Goal: Information Seeking & Learning: Learn about a topic

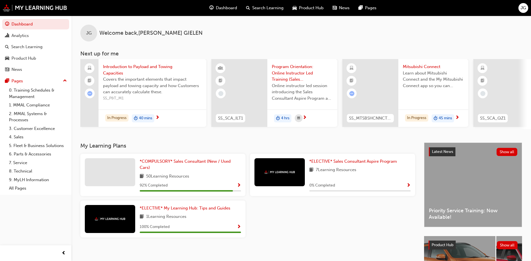
click at [165, 99] on span "SS_P&T_M1" at bounding box center [152, 98] width 99 height 6
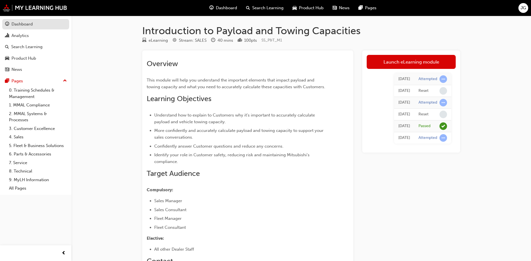
click at [13, 21] on div "Dashboard" at bounding box center [21, 24] width 21 height 6
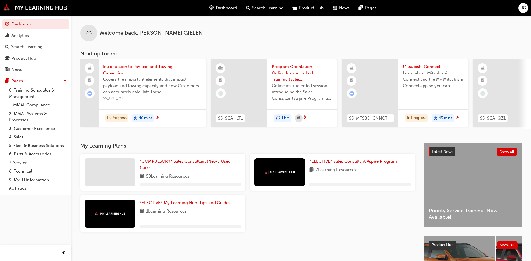
click at [224, 8] on span "Dashboard" at bounding box center [226, 8] width 21 height 6
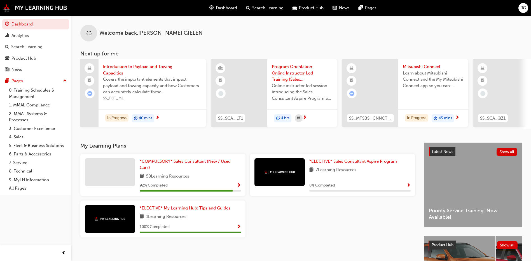
click at [520, 7] on div "JG" at bounding box center [523, 8] width 10 height 10
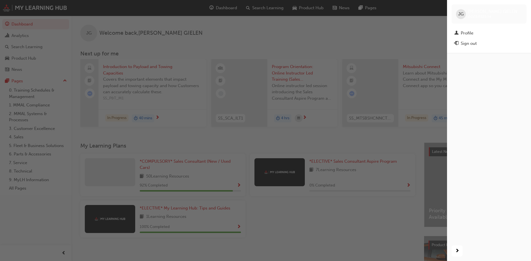
click at [337, 43] on div "button" at bounding box center [223, 130] width 447 height 261
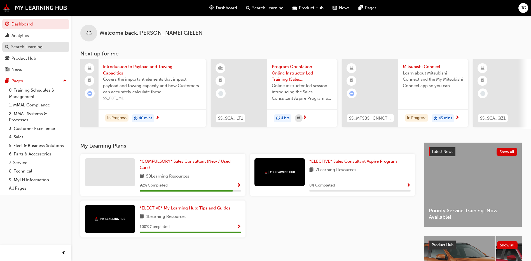
click at [17, 47] on div "Search Learning" at bounding box center [26, 47] width 31 height 6
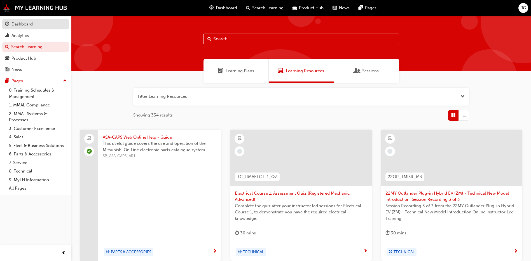
click at [28, 27] on div "Dashboard" at bounding box center [21, 24] width 21 height 6
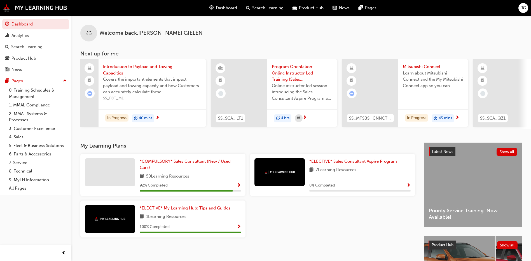
click at [312, 6] on span "Product Hub" at bounding box center [311, 8] width 25 height 6
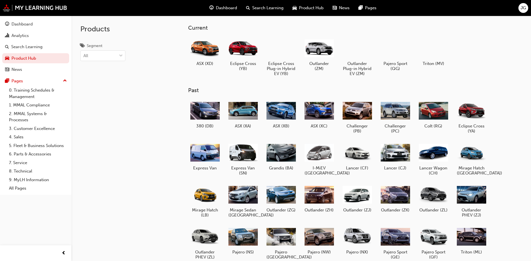
click at [215, 12] on div "Dashboard" at bounding box center [223, 7] width 37 height 11
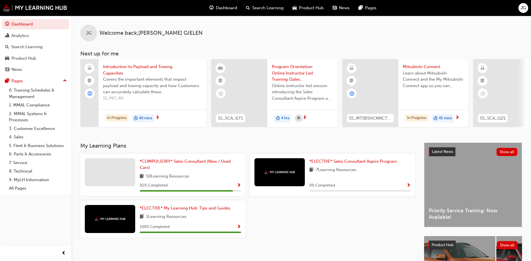
click at [526, 7] on span "JG" at bounding box center [523, 8] width 5 height 6
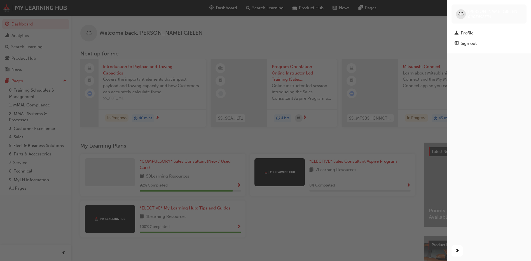
click at [526, 7] on div "JG JOHN GIELEN 0005892534" at bounding box center [488, 13] width 75 height 19
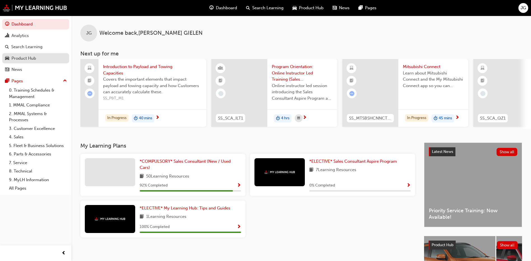
click at [19, 58] on div "Product Hub" at bounding box center [23, 58] width 25 height 6
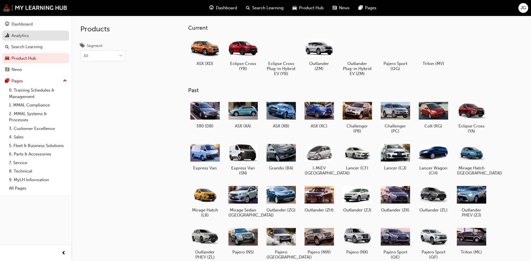
click at [17, 36] on div "Analytics" at bounding box center [19, 35] width 17 height 6
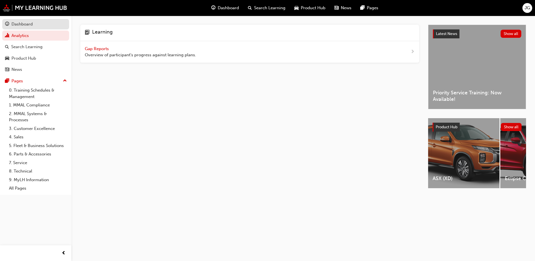
click at [48, 25] on div "Dashboard" at bounding box center [35, 24] width 61 height 7
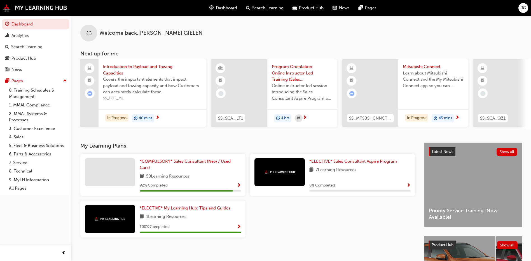
click at [234, 177] on div "50 Learning Resources" at bounding box center [190, 176] width 101 height 7
click at [221, 165] on span "*COMPULSORY* Sales Consultant (New / Used Cars)" at bounding box center [185, 164] width 91 height 11
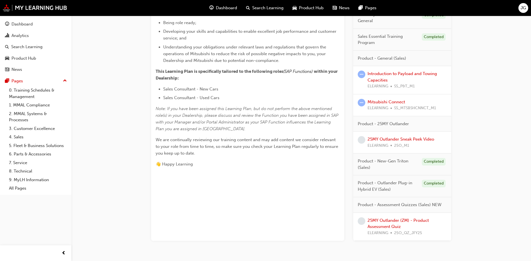
scroll to position [195, 0]
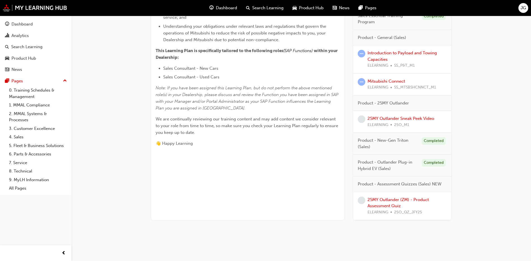
click at [360, 201] on span "learningRecordVerb_NONE-icon" at bounding box center [362, 200] width 8 height 8
click at [411, 201] on link "25MY Outlander (ZM) - Product Assessment Quiz" at bounding box center [397, 202] width 61 height 11
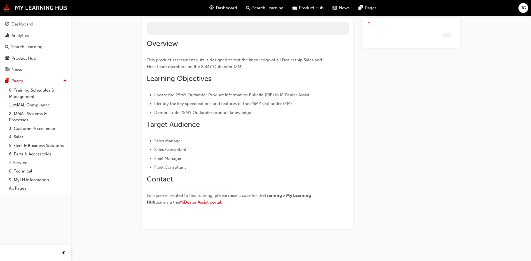
scroll to position [20, 0]
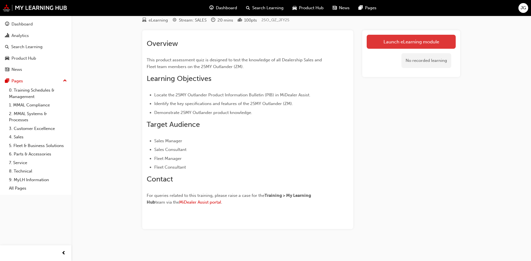
click at [401, 43] on link "Launch eLearning module" at bounding box center [411, 42] width 89 height 14
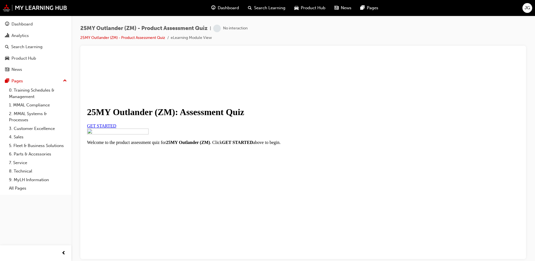
scroll to position [60, 0]
click at [116, 123] on span "GET STARTED" at bounding box center [101, 125] width 29 height 5
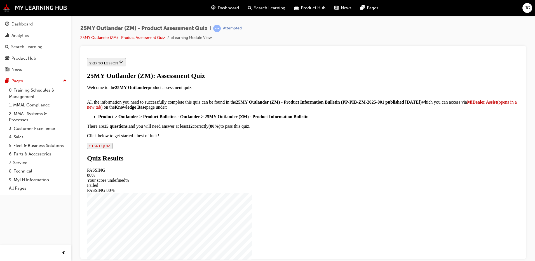
scroll to position [87, 0]
click at [219, 149] on div "25MY Outlander (ZM): Assessment Quiz Welcome to the 25MY Outlander product asse…" at bounding box center [303, 110] width 432 height 77
click at [112, 149] on button "START QUIZ" at bounding box center [99, 145] width 25 height 6
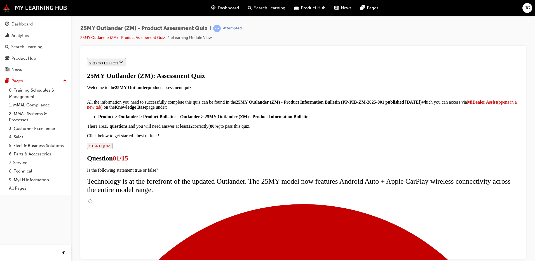
scroll to position [44, 0]
click at [92, 199] on input "True" at bounding box center [90, 201] width 4 height 4
radio input "true"
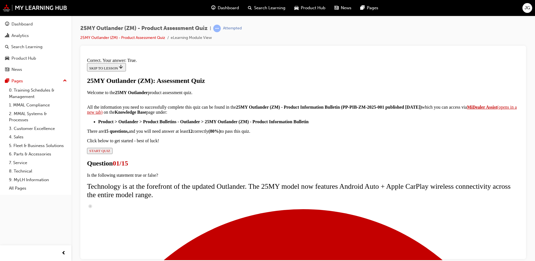
scroll to position [62, 0]
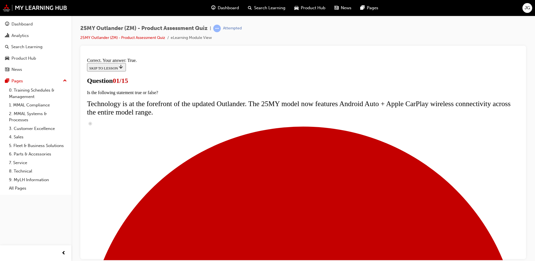
scroll to position [84, 0]
radio input "true"
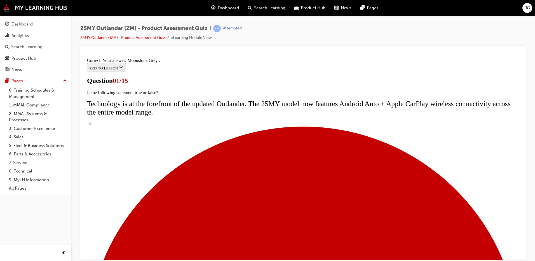
scroll to position [132, 0]
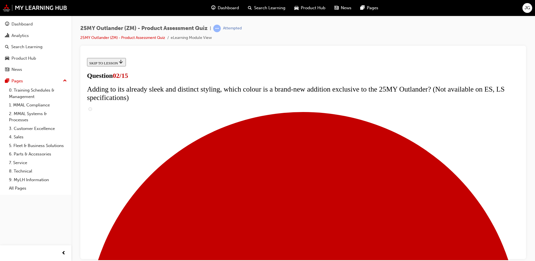
scroll to position [84, 0]
checkbox input "true"
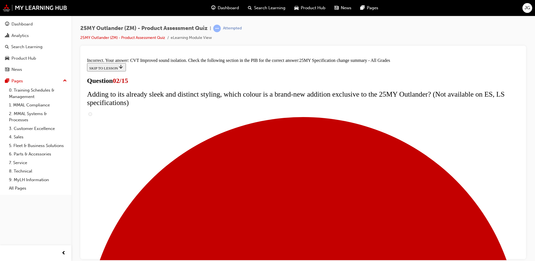
scroll to position [46, 0]
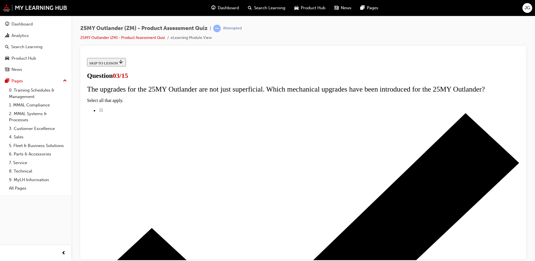
scroll to position [28, 0]
radio input "true"
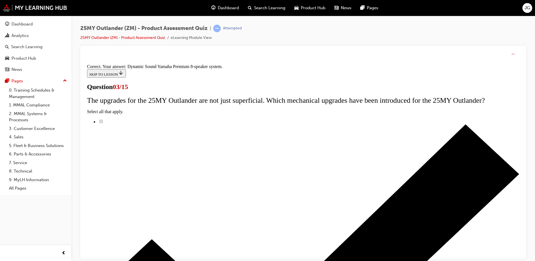
scroll to position [88, 0]
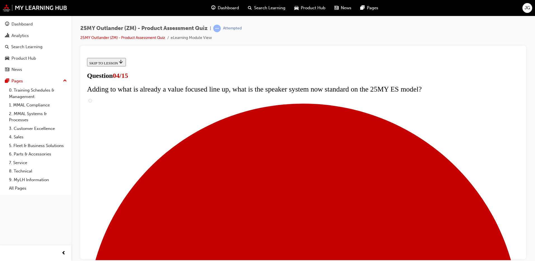
scroll to position [84, 0]
checkbox input "true"
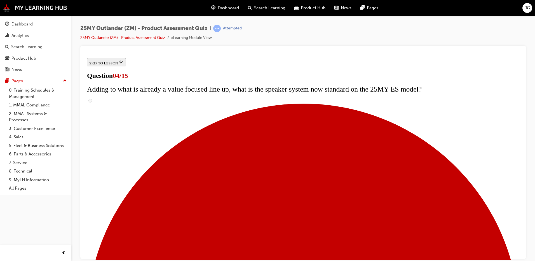
checkbox input "true"
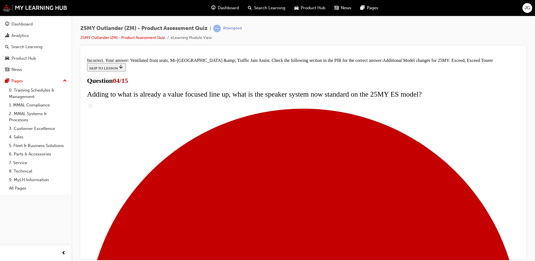
scroll to position [208, 0]
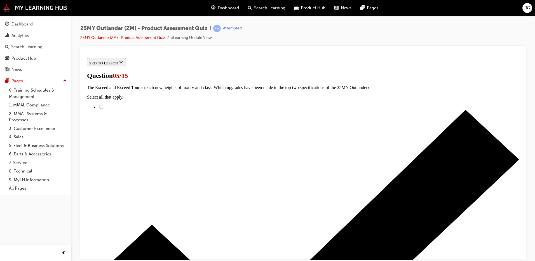
scroll to position [56, 0]
radio input "true"
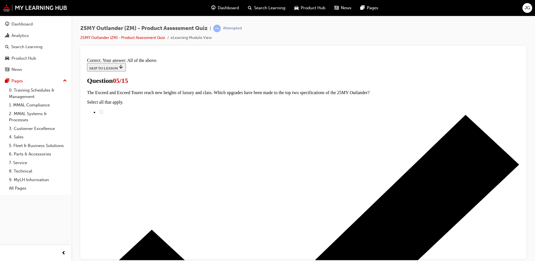
scroll to position [132, 0]
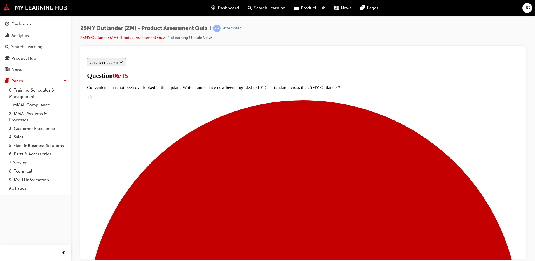
scroll to position [134, 0]
radio input "true"
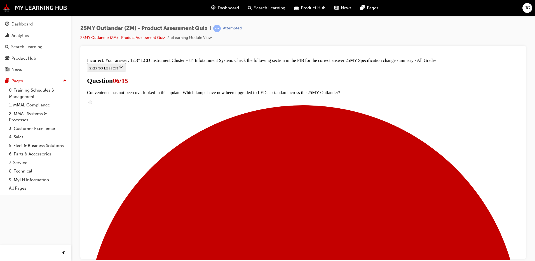
scroll to position [220, 0]
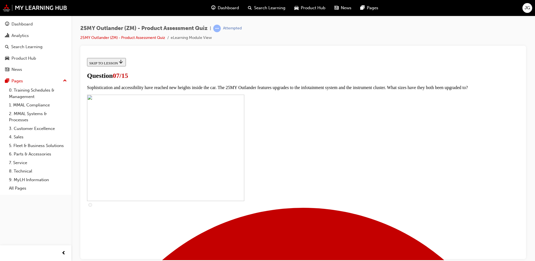
scroll to position [203, 0]
drag, startPoint x: 217, startPoint y: 194, endPoint x: 213, endPoint y: 186, distance: 9.1
checkbox input "true"
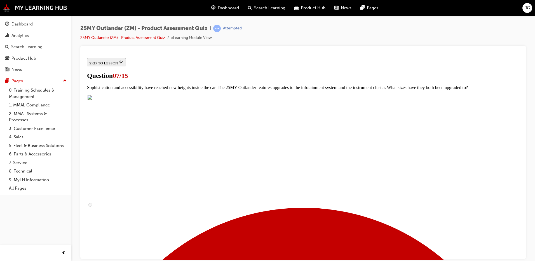
checkbox input "true"
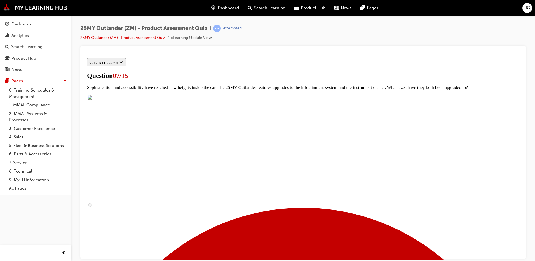
checkbox input "true"
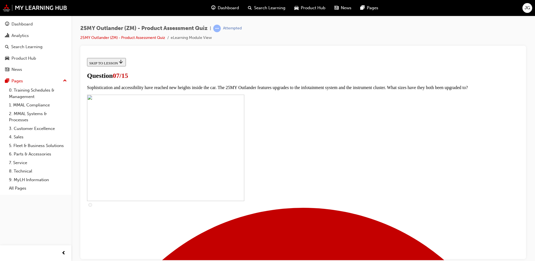
checkbox input "true"
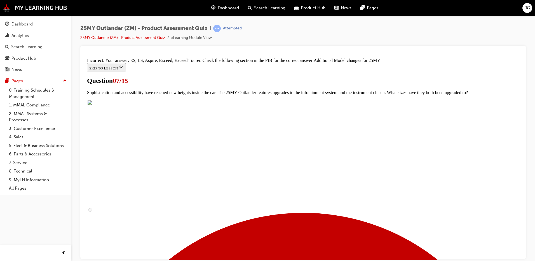
scroll to position [283, 0]
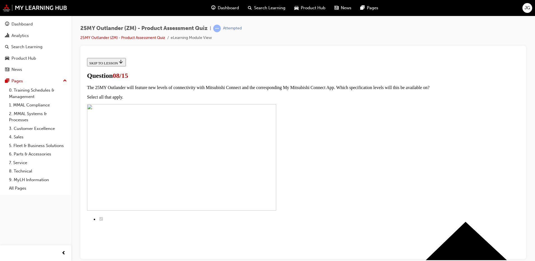
radio input "true"
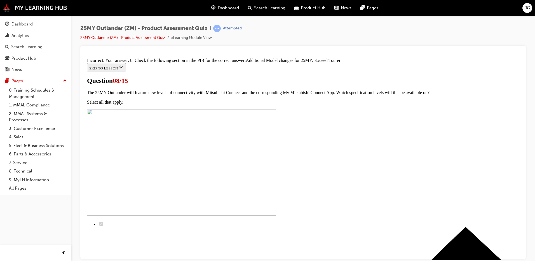
scroll to position [122, 0]
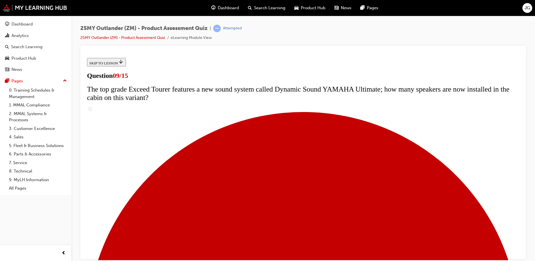
scroll to position [140, 0]
radio input "true"
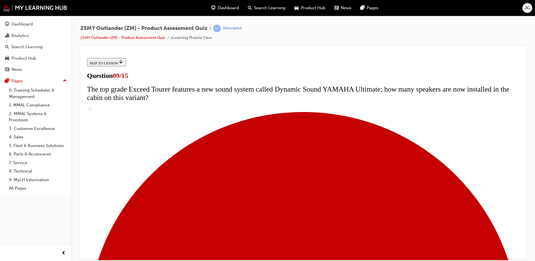
radio input "true"
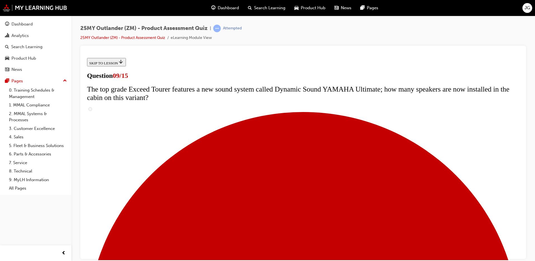
radio input "true"
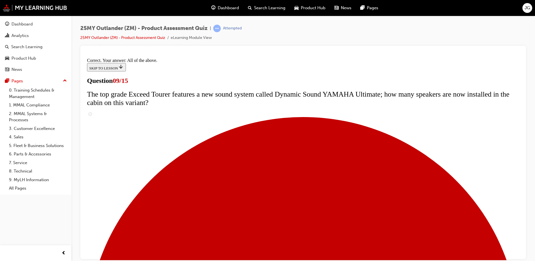
scroll to position [288, 0]
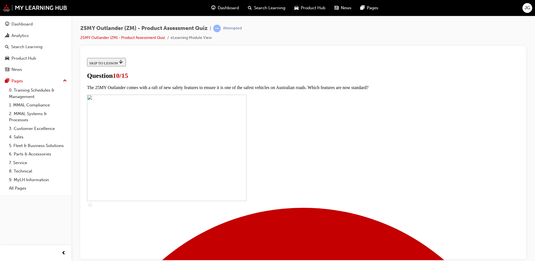
scroll to position [134, 0]
checkbox input "true"
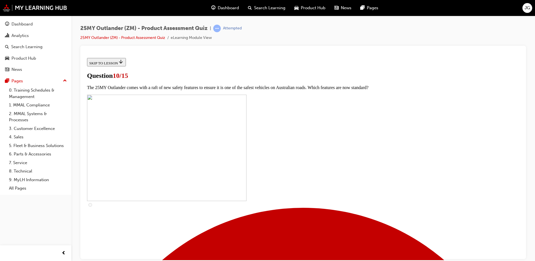
checkbox input "true"
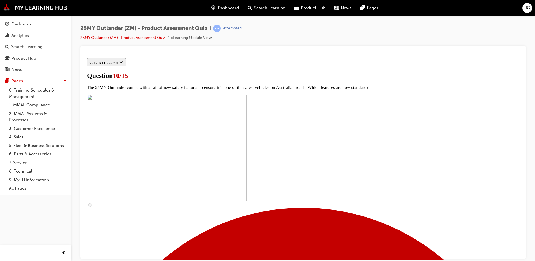
checkbox input "true"
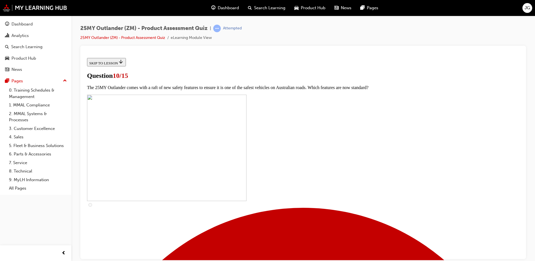
checkbox input "true"
drag, startPoint x: 214, startPoint y: 227, endPoint x: 216, endPoint y: 231, distance: 4.3
checkbox input "true"
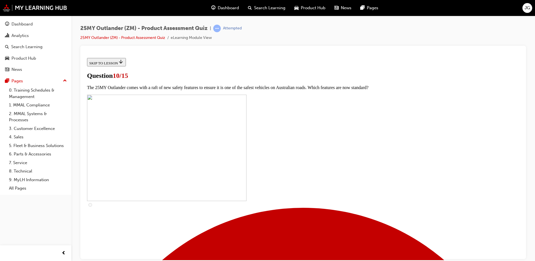
scroll to position [218, 0]
checkbox input "true"
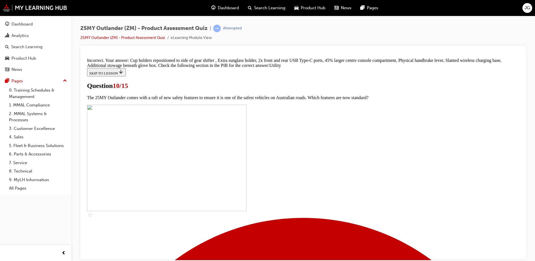
scroll to position [252, 0]
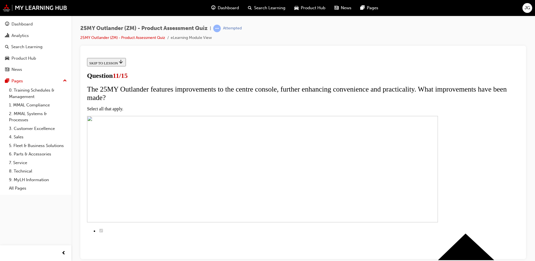
scroll to position [56, 0]
checkbox input "true"
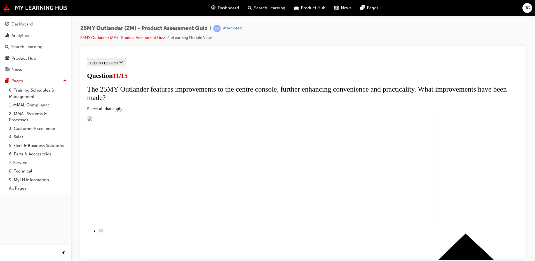
checkbox input "true"
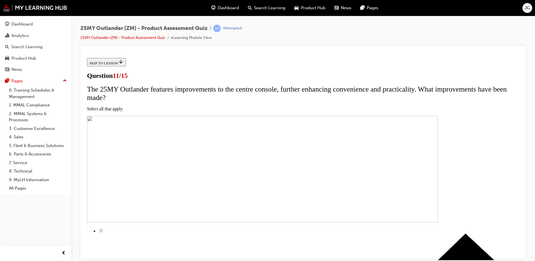
checkbox input "true"
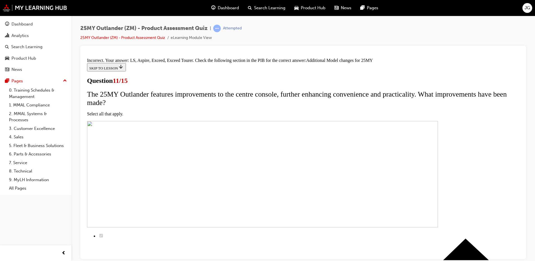
scroll to position [135, 0]
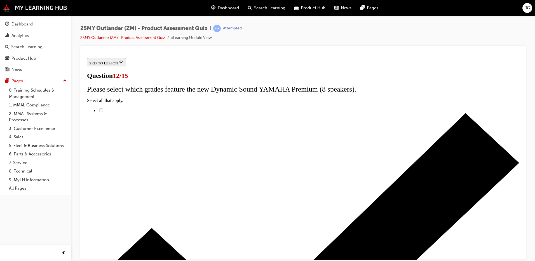
radio input "true"
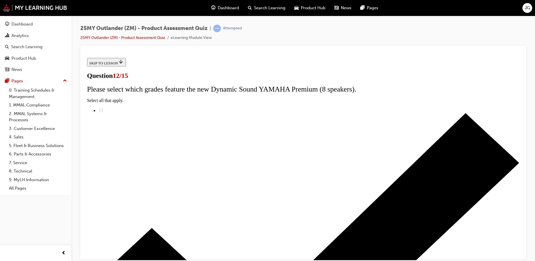
radio input "true"
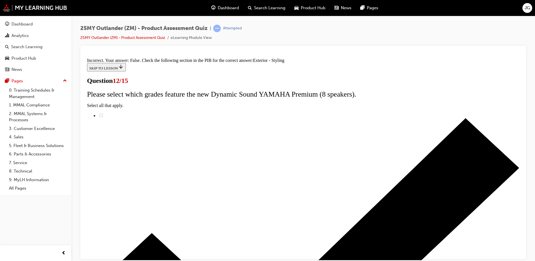
scroll to position [96, 0]
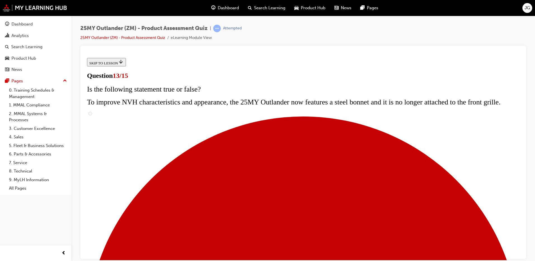
scroll to position [124, 0]
drag, startPoint x: 225, startPoint y: 169, endPoint x: 224, endPoint y: 153, distance: 15.7
radio input "true"
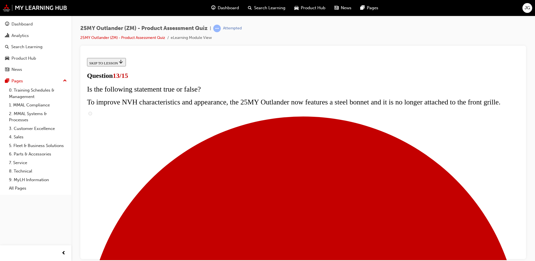
radio input "true"
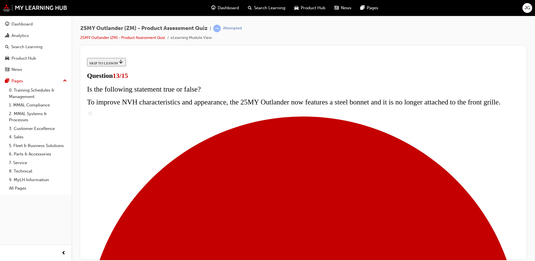
radio input "true"
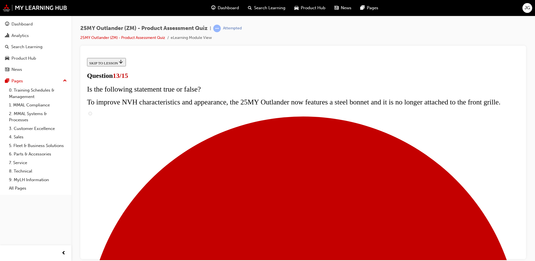
radio input "true"
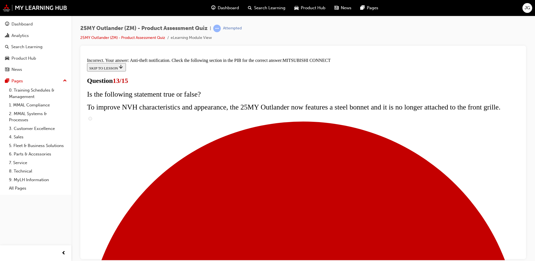
scroll to position [176, 0]
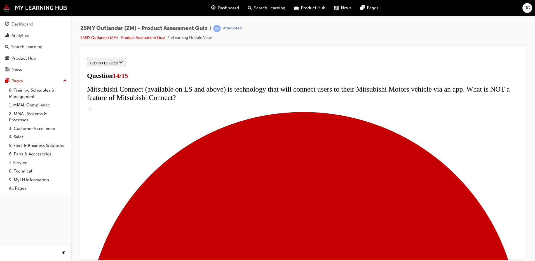
scroll to position [164, 0]
radio input "true"
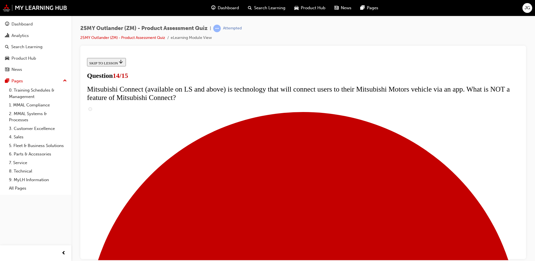
radio input "true"
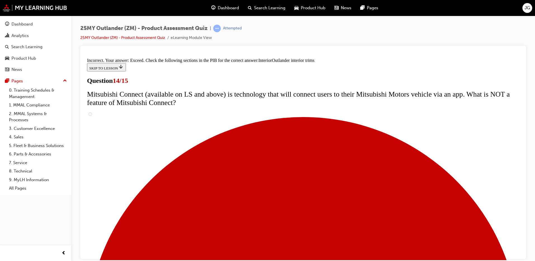
scroll to position [288, 0]
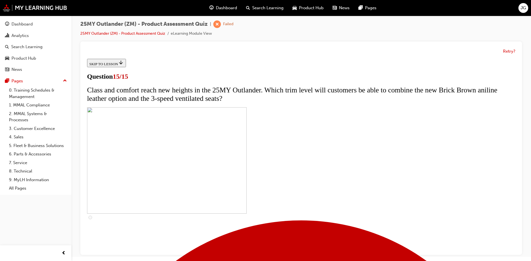
scroll to position [0, 0]
click at [507, 53] on button "Retry?" at bounding box center [509, 51] width 12 height 6
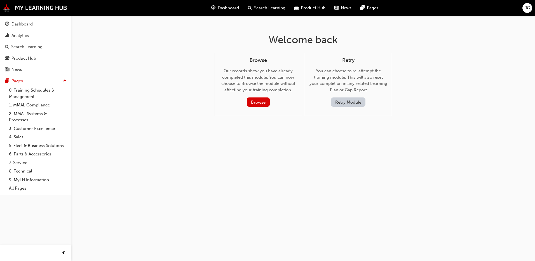
click at [346, 104] on button "Retry Module" at bounding box center [348, 101] width 34 height 9
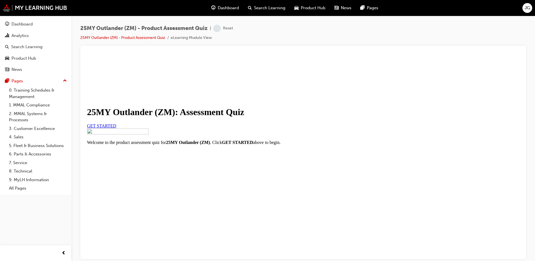
scroll to position [60, 0]
click at [116, 123] on link "GET STARTED" at bounding box center [101, 125] width 29 height 5
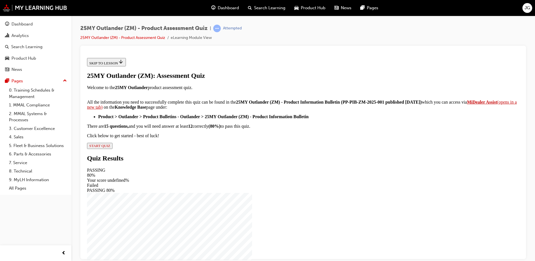
scroll to position [87, 0]
click at [110, 147] on span "START QUIZ" at bounding box center [99, 145] width 21 height 4
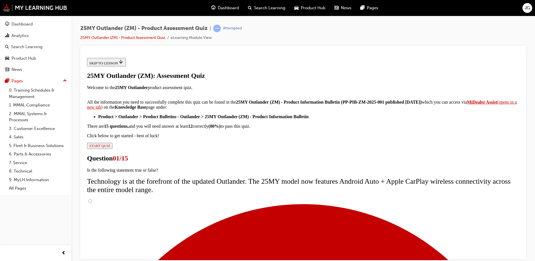
click at [92, 199] on input "True" at bounding box center [90, 201] width 4 height 4
radio input "true"
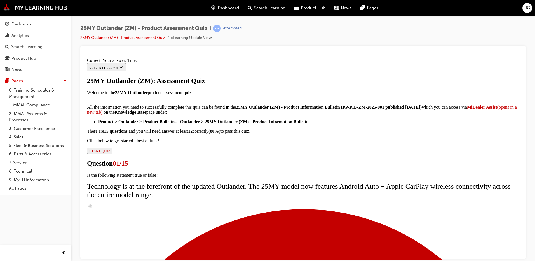
scroll to position [62, 0]
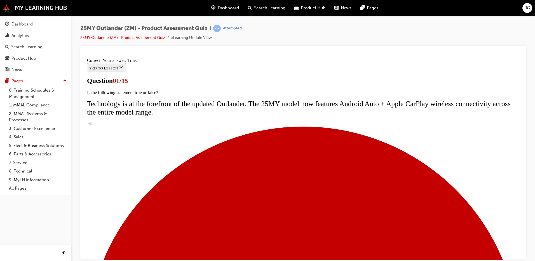
scroll to position [106, 0]
radio input "true"
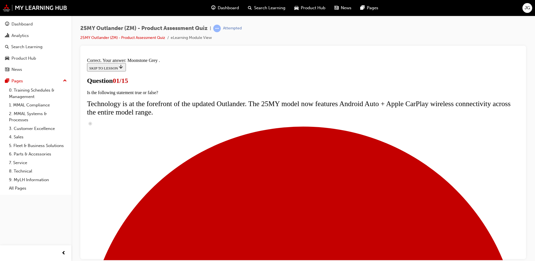
scroll to position [132, 0]
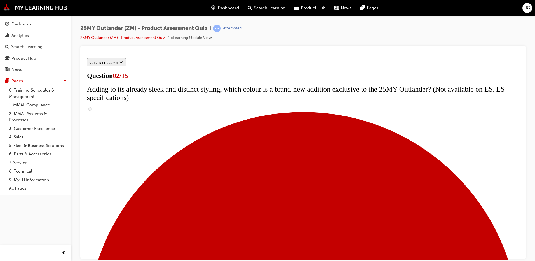
scroll to position [0, 0]
checkbox input "true"
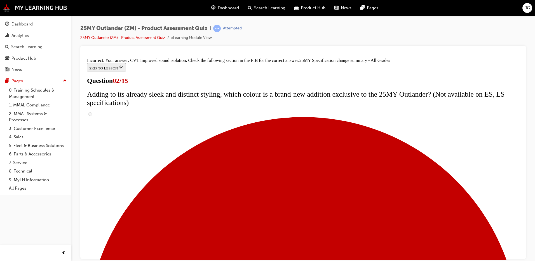
scroll to position [186, 0]
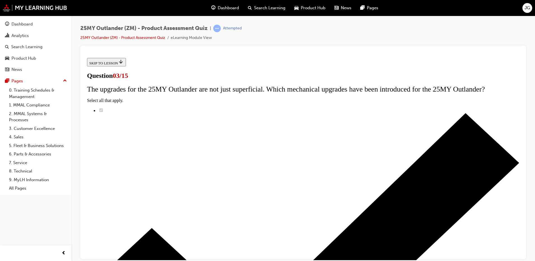
scroll to position [0, 0]
radio input "true"
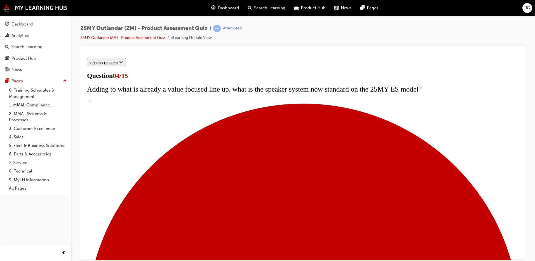
scroll to position [112, 0]
checkbox input "true"
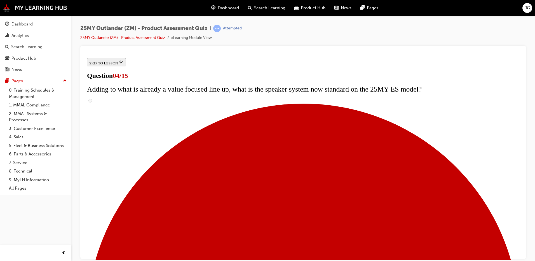
checkbox input "true"
drag, startPoint x: 219, startPoint y: 104, endPoint x: 227, endPoint y: 95, distance: 11.7
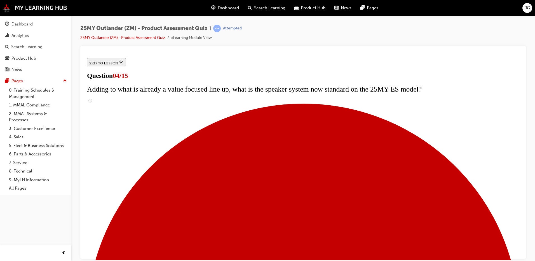
checkbox input "true"
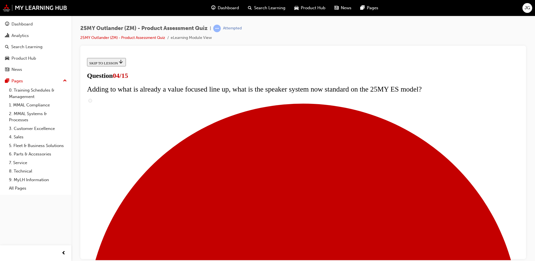
checkbox input "true"
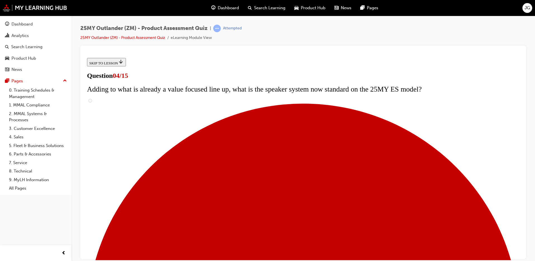
checkbox input "true"
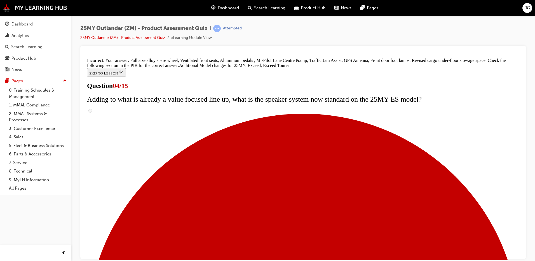
scroll to position [208, 0]
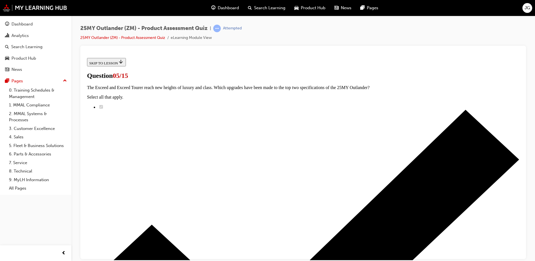
scroll to position [84, 0]
radio input "true"
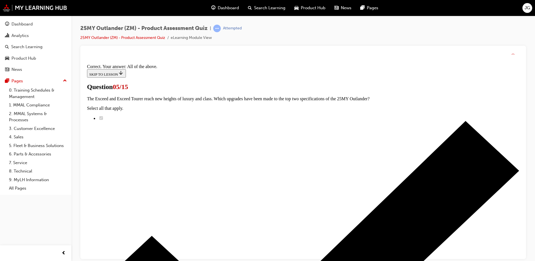
scroll to position [132, 0]
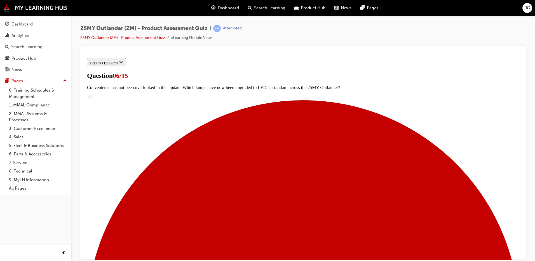
scroll to position [112, 0]
radio input "true"
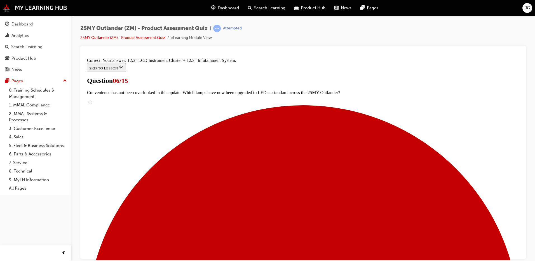
scroll to position [185, 0]
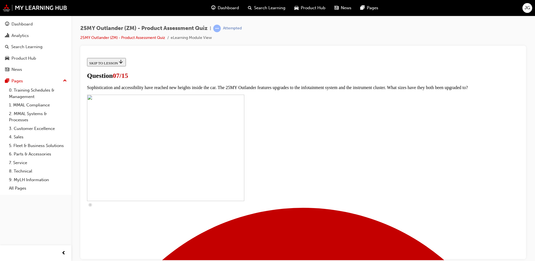
scroll to position [222, 0]
checkbox input "true"
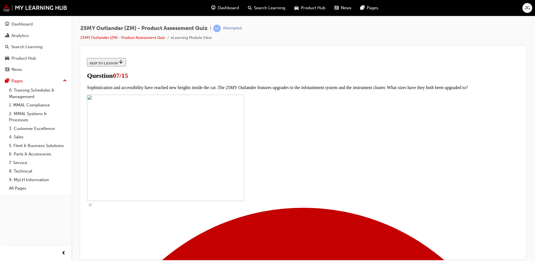
checkbox input "true"
drag, startPoint x: 228, startPoint y: 160, endPoint x: 228, endPoint y: 163, distance: 3.6
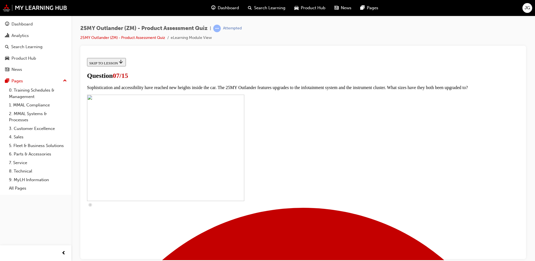
checkbox input "true"
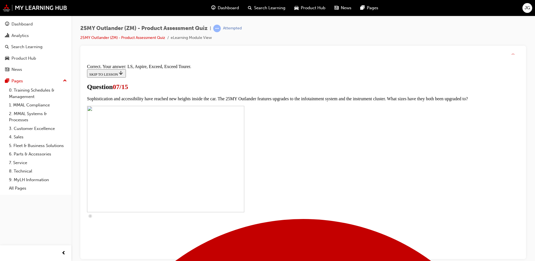
scroll to position [249, 0]
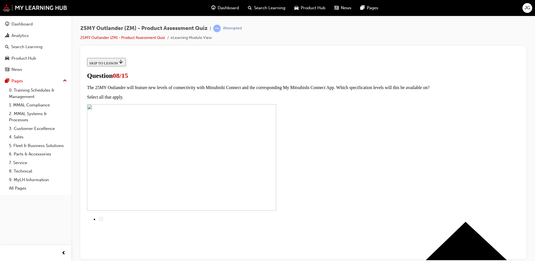
scroll to position [28, 0]
radio input "true"
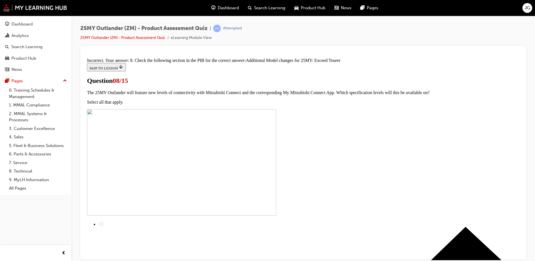
scroll to position [122, 0]
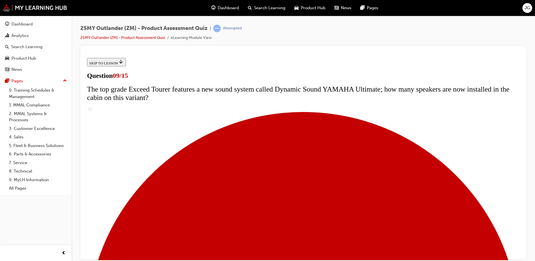
scroll to position [238, 0]
radio input "true"
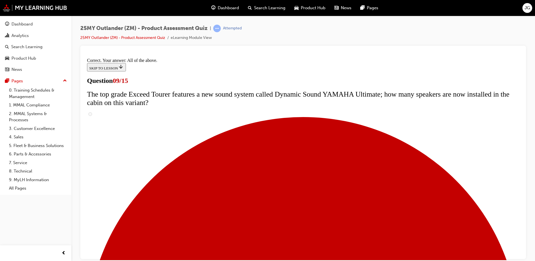
scroll to position [288, 0]
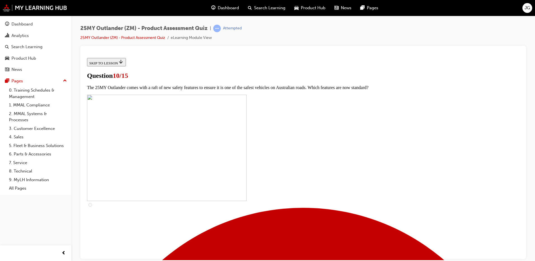
scroll to position [112, 0]
checkbox input "true"
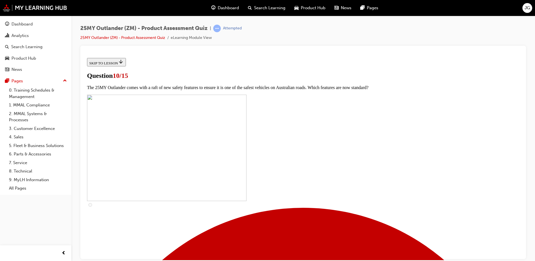
checkbox input "true"
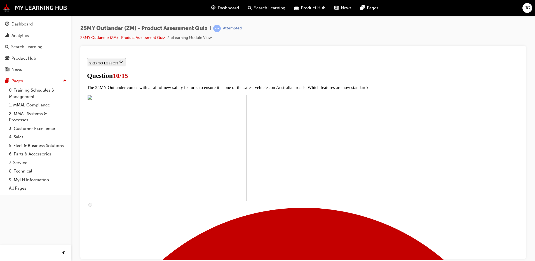
scroll to position [218, 0]
checkbox input "true"
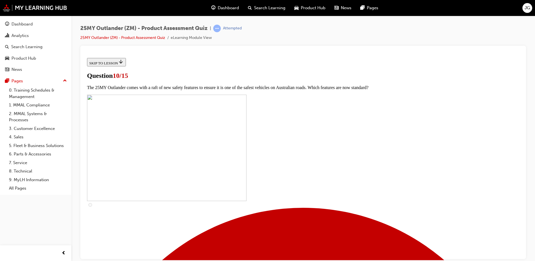
checkbox input "true"
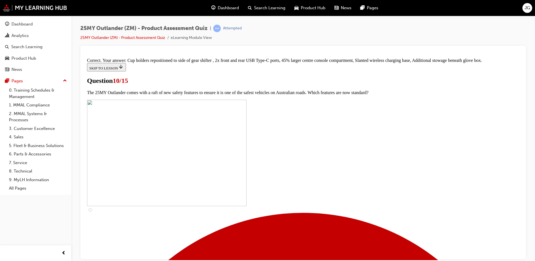
scroll to position [235, 0]
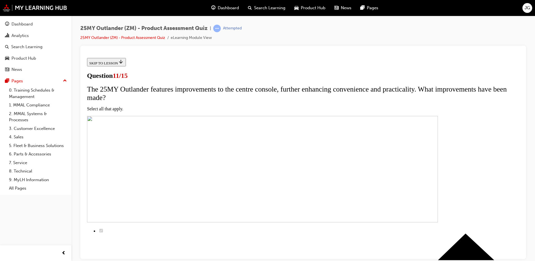
scroll to position [28, 0]
checkbox input "true"
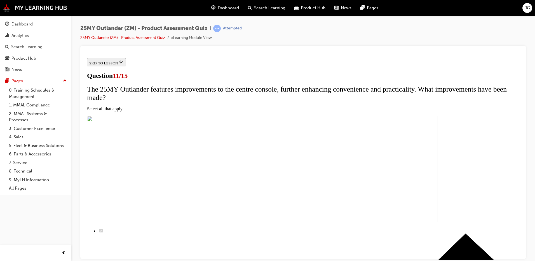
checkbox input "true"
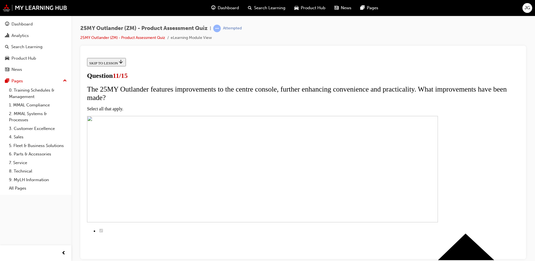
checkbox input "true"
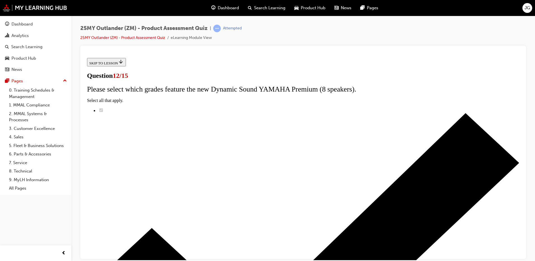
scroll to position [44, 0]
drag, startPoint x: 216, startPoint y: 140, endPoint x: 215, endPoint y: 147, distance: 7.6
radio input "true"
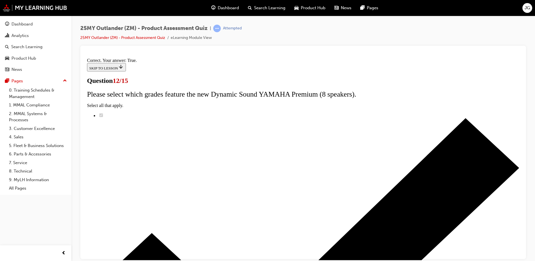
scroll to position [62, 0]
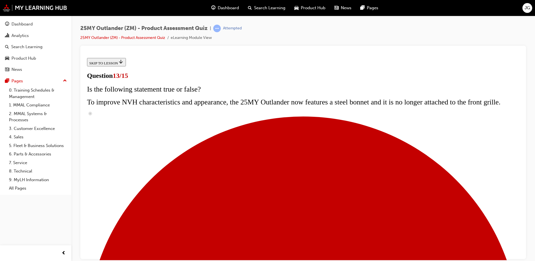
scroll to position [84, 0]
radio input "true"
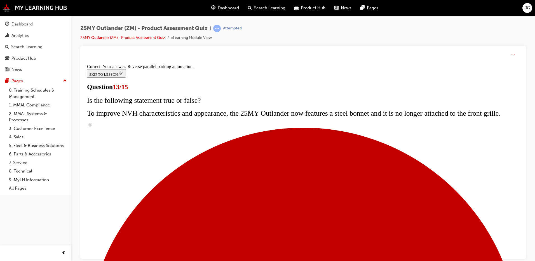
scroll to position [142, 0]
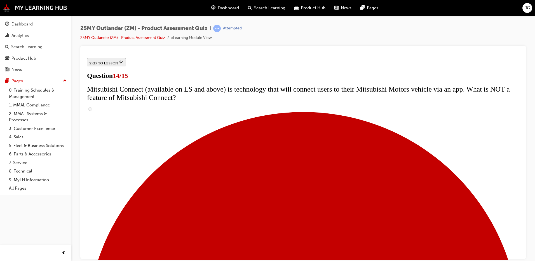
scroll to position [212, 0]
radio input "true"
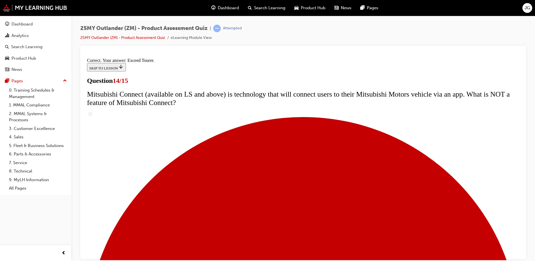
scroll to position [230, 0]
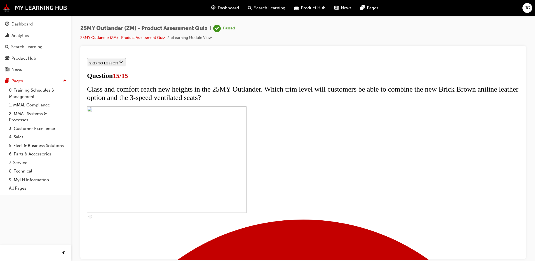
scroll to position [81, 0]
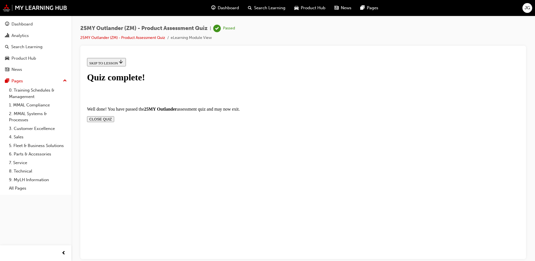
click at [114, 116] on button "CLOSE QUIZ" at bounding box center [100, 119] width 27 height 6
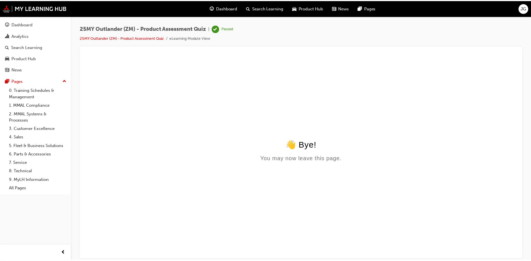
scroll to position [0, 0]
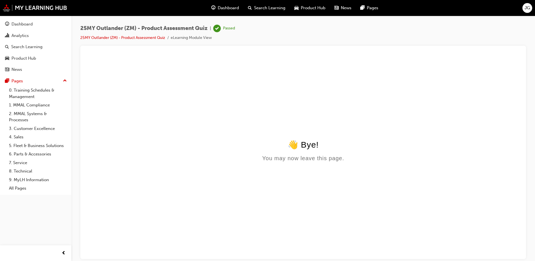
click at [217, 10] on div "Dashboard" at bounding box center [225, 7] width 37 height 11
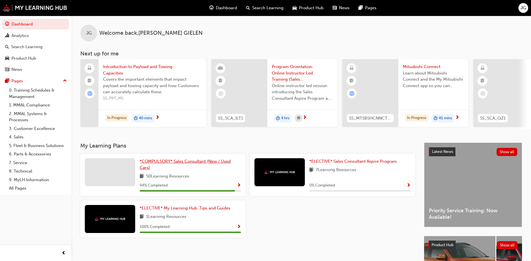
click at [220, 166] on link "*COMPULSORY* Sales Consultant (New / Used Cars)" at bounding box center [190, 164] width 101 height 13
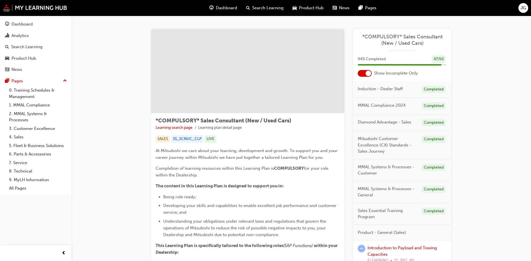
click at [411, 44] on span "*COMPULSORY* Sales Consultant (New / Used Cars)" at bounding box center [402, 40] width 89 height 13
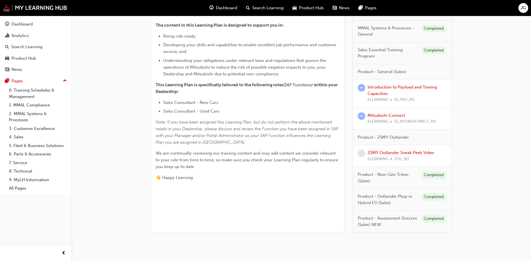
scroll to position [173, 0]
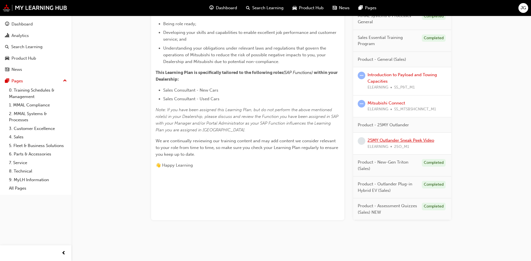
click at [431, 140] on link "25MY Outlander Sneak Peek Video" at bounding box center [400, 140] width 67 height 5
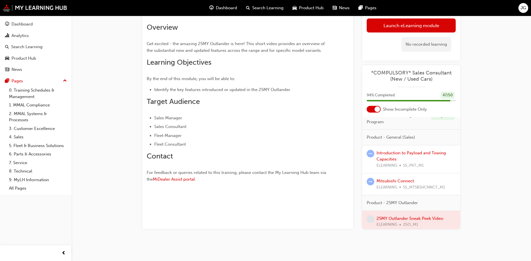
scroll to position [144, 0]
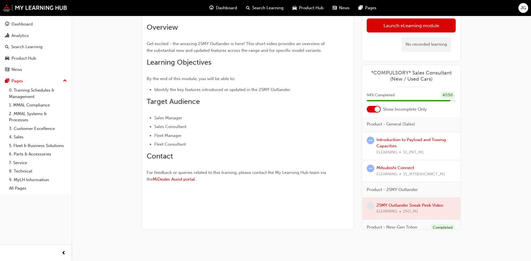
click at [430, 149] on div "ELEARNING SS_P&T_M1" at bounding box center [415, 152] width 79 height 6
click at [414, 138] on link "Introduction to Payload and Towing Capacities" at bounding box center [410, 142] width 69 height 11
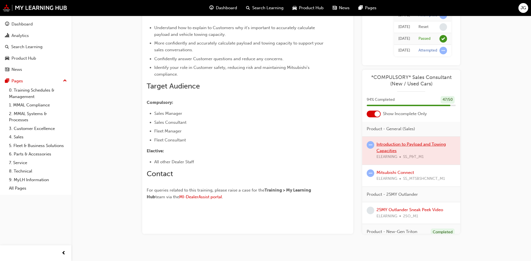
scroll to position [92, 0]
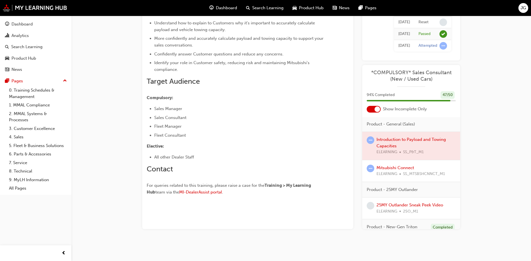
click at [425, 139] on div at bounding box center [411, 146] width 98 height 28
click at [386, 142] on div at bounding box center [411, 146] width 98 height 28
click at [408, 135] on div at bounding box center [411, 146] width 98 height 28
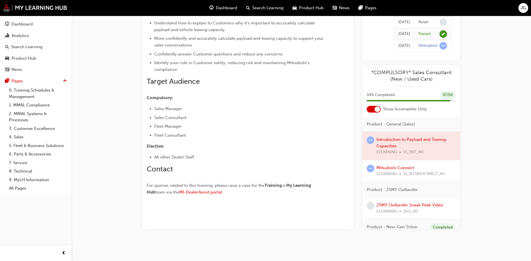
click at [408, 135] on div at bounding box center [411, 146] width 98 height 28
click at [406, 137] on div at bounding box center [411, 146] width 98 height 28
click at [396, 163] on div "Mitsubishi Connect ELEARNING SS_MTSBSHCNNCT_M1" at bounding box center [411, 171] width 98 height 22
click at [397, 170] on link "Mitsubishi Connect" at bounding box center [394, 167] width 37 height 5
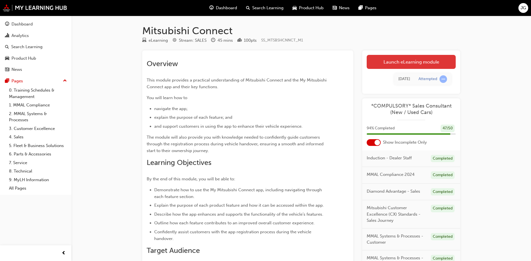
click at [411, 59] on link "Launch eLearning module" at bounding box center [411, 62] width 89 height 14
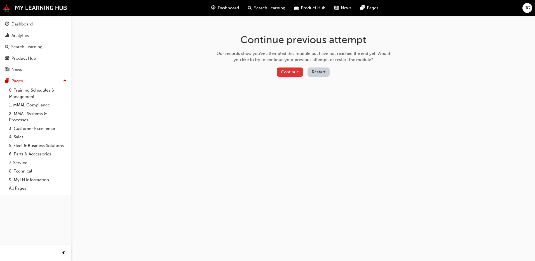
click at [293, 72] on button "Continue" at bounding box center [290, 71] width 26 height 9
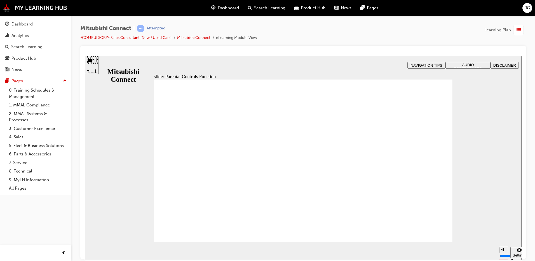
drag, startPoint x: 203, startPoint y: 144, endPoint x: 251, endPoint y: 168, distance: 53.6
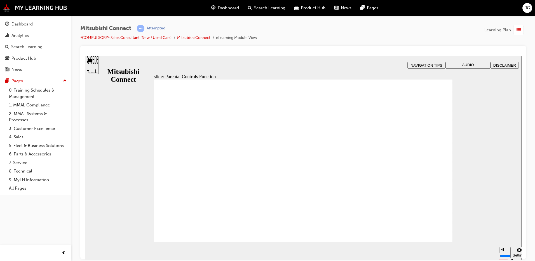
drag, startPoint x: 212, startPoint y: 135, endPoint x: 238, endPoint y: 135, distance: 26.6
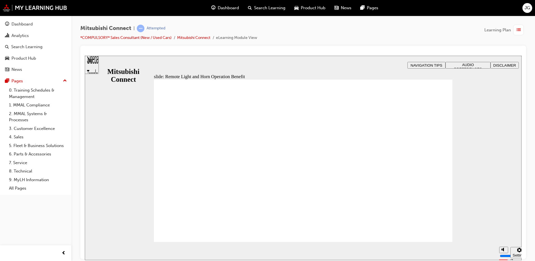
radio input "true"
radio input "false"
radio input "true"
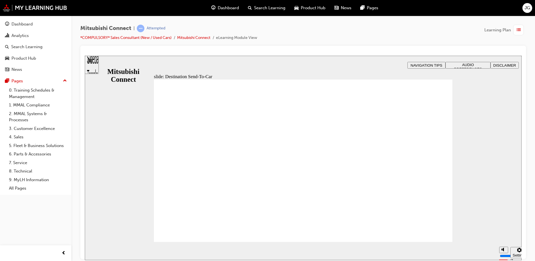
drag, startPoint x: 429, startPoint y: 226, endPoint x: 447, endPoint y: 255, distance: 34.2
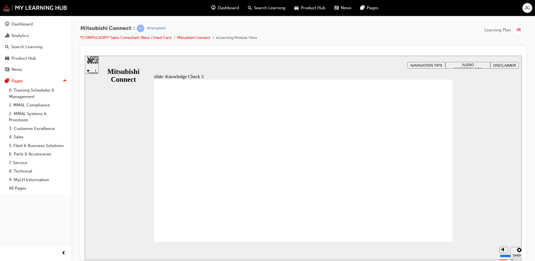
checkbox input "true"
drag, startPoint x: 163, startPoint y: 154, endPoint x: 200, endPoint y: 226, distance: 80.1
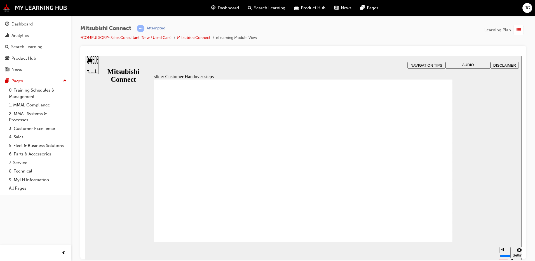
radio input "true"
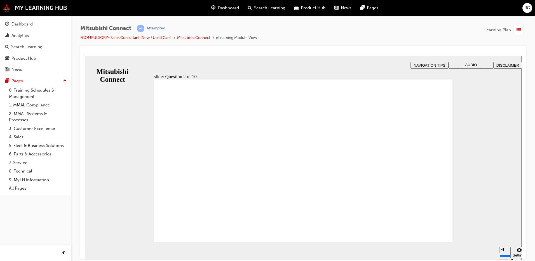
checkbox input "true"
drag, startPoint x: 170, startPoint y: 150, endPoint x: 199, endPoint y: 235, distance: 90.4
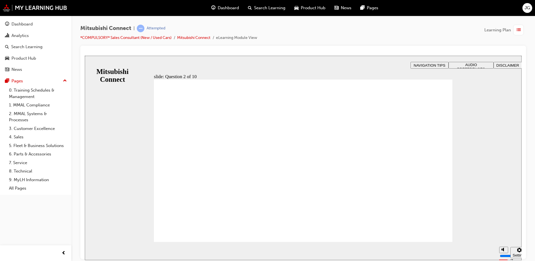
checkbox input "true"
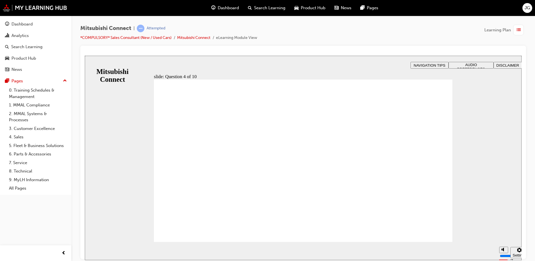
radio input "true"
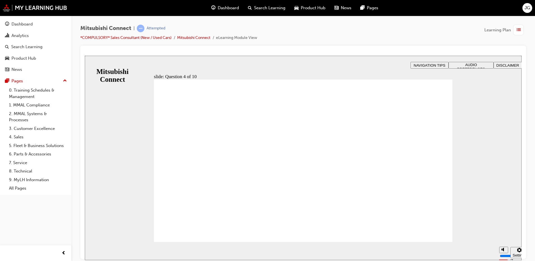
checkbox input "true"
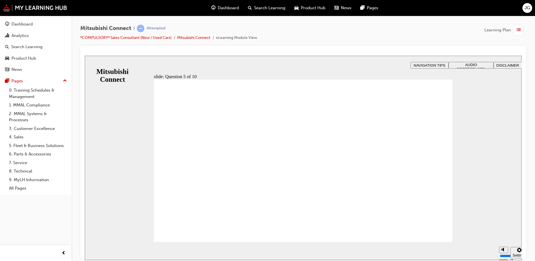
checkbox input "true"
drag, startPoint x: 168, startPoint y: 139, endPoint x: 170, endPoint y: 145, distance: 6.1
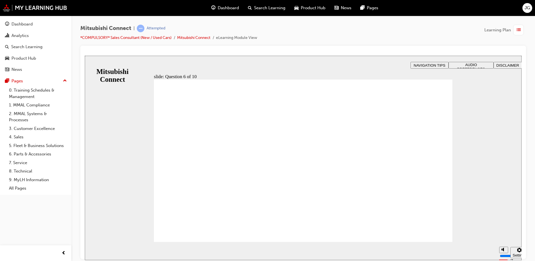
checkbox input "true"
drag, startPoint x: 175, startPoint y: 172, endPoint x: 174, endPoint y: 169, distance: 3.0
checkbox input "true"
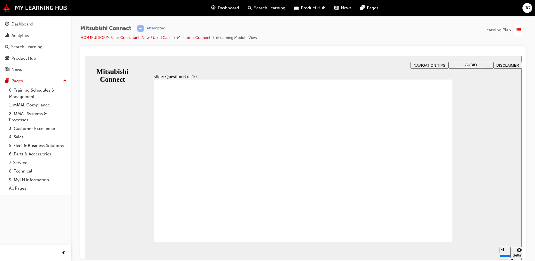
checkbox input "true"
drag, startPoint x: 221, startPoint y: 158, endPoint x: 219, endPoint y: 177, distance: 19.9
checkbox input "true"
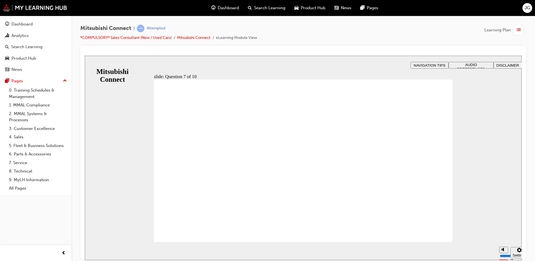
checkbox input "true"
drag, startPoint x: 281, startPoint y: 207, endPoint x: 285, endPoint y: 207, distance: 4.2
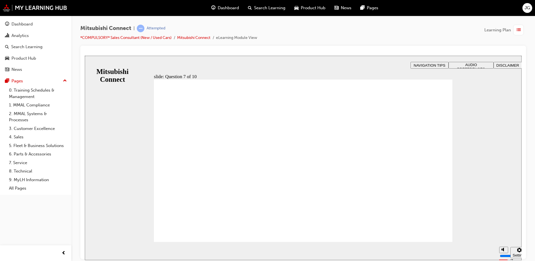
radio input "false"
radio input "true"
drag, startPoint x: 190, startPoint y: 172, endPoint x: 193, endPoint y: 168, distance: 4.8
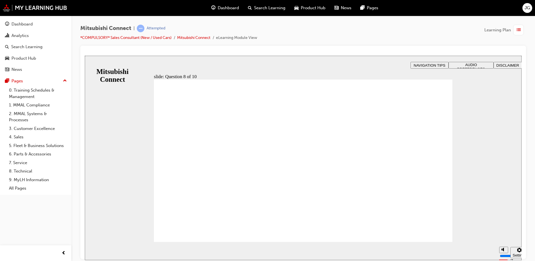
radio input "true"
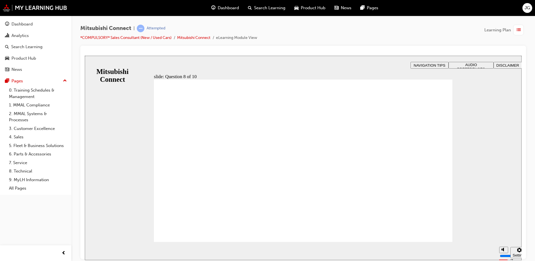
radio input "true"
drag, startPoint x: 178, startPoint y: 163, endPoint x: 176, endPoint y: 150, distance: 13.6
radio input "false"
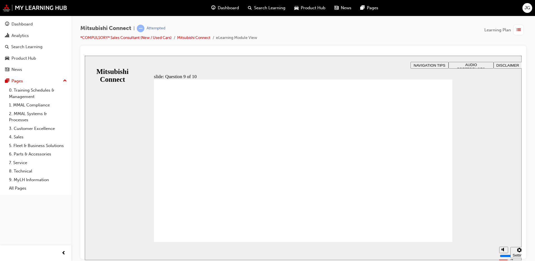
radio input "true"
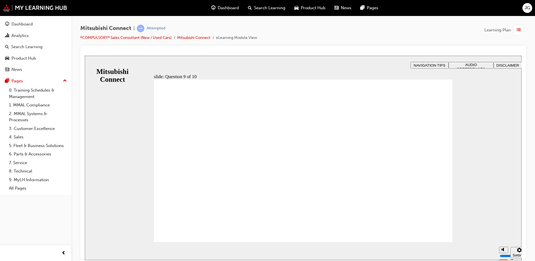
checkbox input "true"
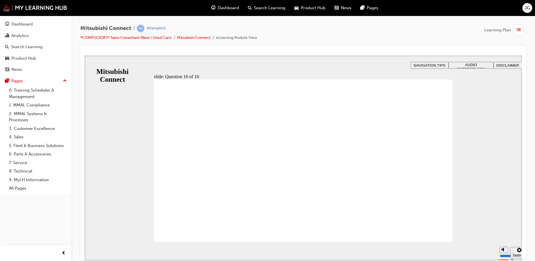
checkbox input "true"
drag, startPoint x: 215, startPoint y: 184, endPoint x: 215, endPoint y: 180, distance: 3.9
checkbox input "true"
drag, startPoint x: 196, startPoint y: 221, endPoint x: 189, endPoint y: 237, distance: 17.7
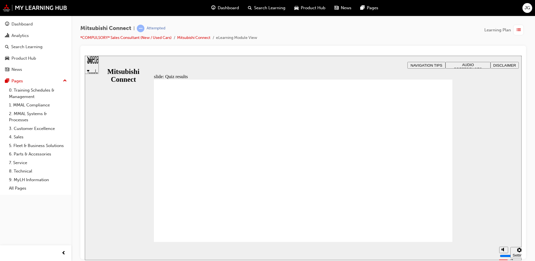
radio input "true"
checkbox input "true"
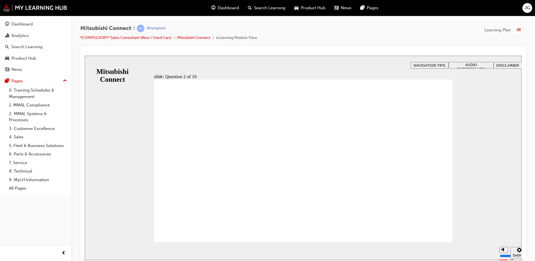
checkbox input "true"
drag, startPoint x: 181, startPoint y: 174, endPoint x: 185, endPoint y: 226, distance: 53.1
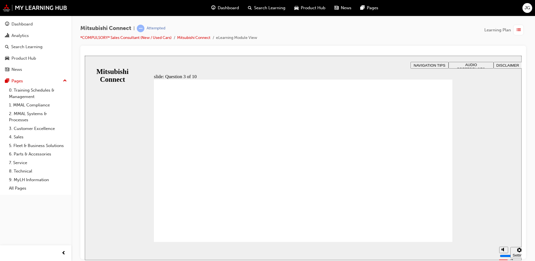
checkbox input "true"
radio input "true"
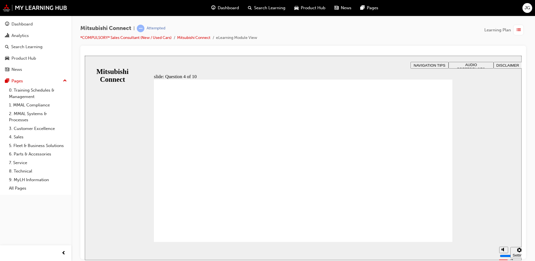
checkbox input "true"
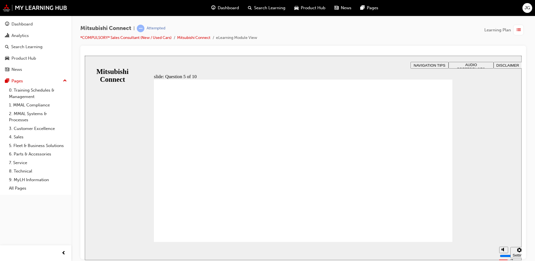
checkbox input "true"
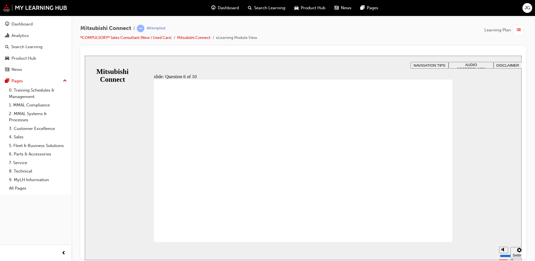
checkbox input "true"
drag, startPoint x: 219, startPoint y: 170, endPoint x: 190, endPoint y: 235, distance: 70.0
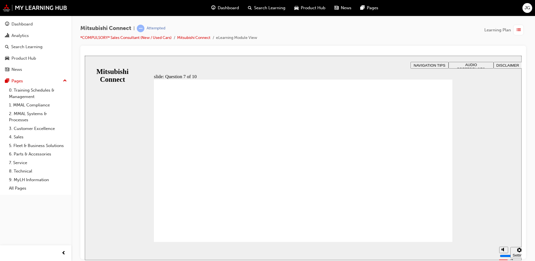
checkbox input "true"
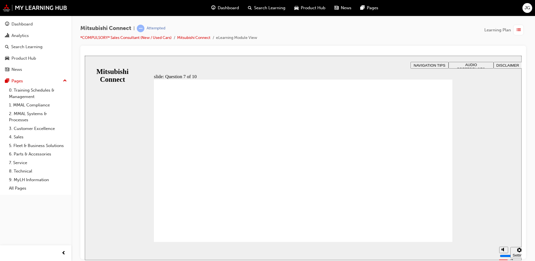
radio input "false"
radio input "true"
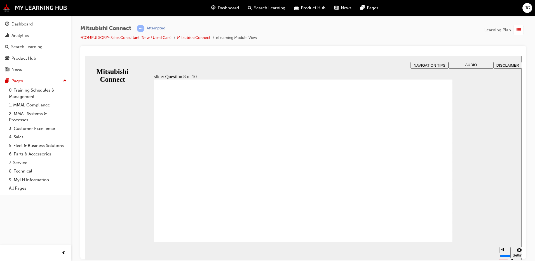
radio input "true"
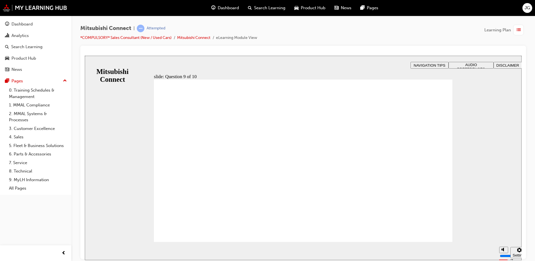
checkbox input "true"
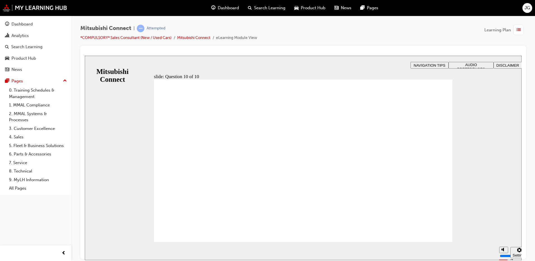
radio input "true"
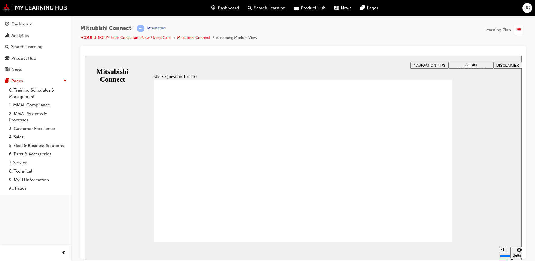
checkbox input "true"
checkbox input "false"
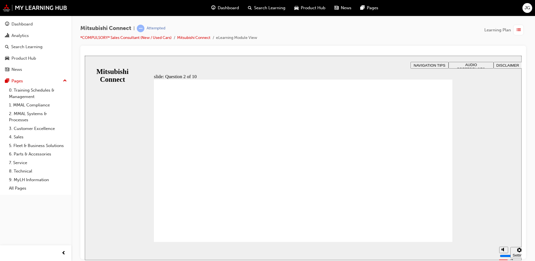
checkbox input "true"
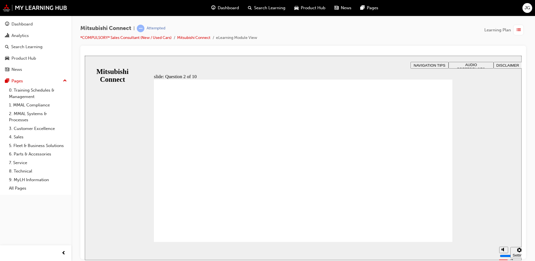
checkbox input "true"
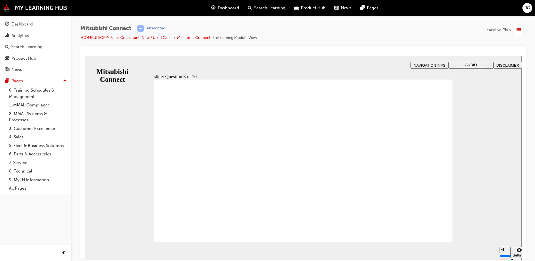
radio input "true"
drag, startPoint x: 195, startPoint y: 188, endPoint x: 183, endPoint y: 236, distance: 50.2
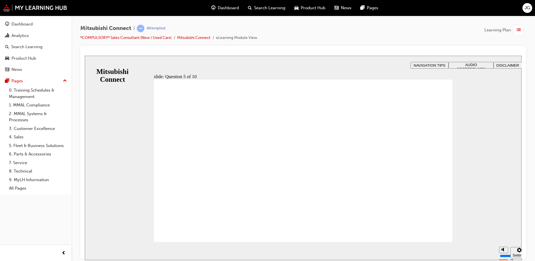
checkbox input "true"
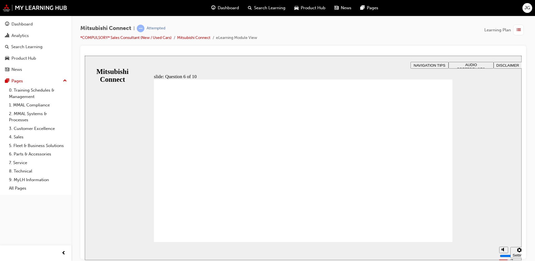
checkbox input "true"
checkbox input "false"
checkbox input "true"
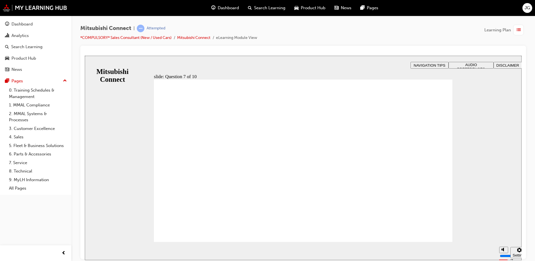
checkbox input "true"
drag, startPoint x: 221, startPoint y: 162, endPoint x: 206, endPoint y: 235, distance: 75.1
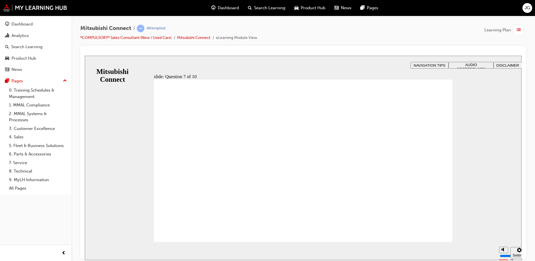
radio input "true"
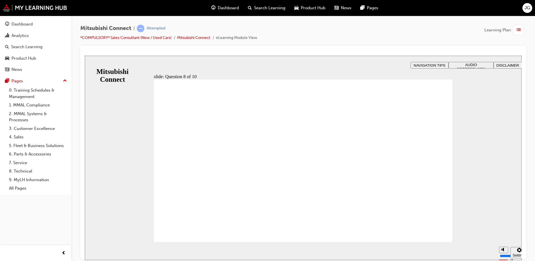
drag, startPoint x: 324, startPoint y: 210, endPoint x: 318, endPoint y: 203, distance: 8.7
radio input "true"
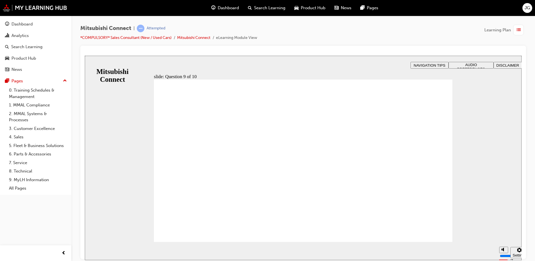
checkbox input "true"
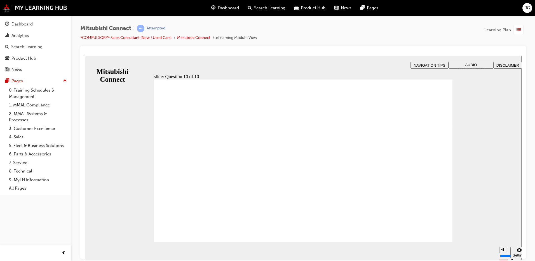
click at [515, 33] on div "button" at bounding box center [518, 30] width 11 height 11
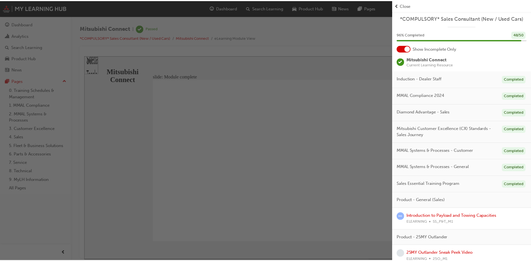
scroll to position [57, 0]
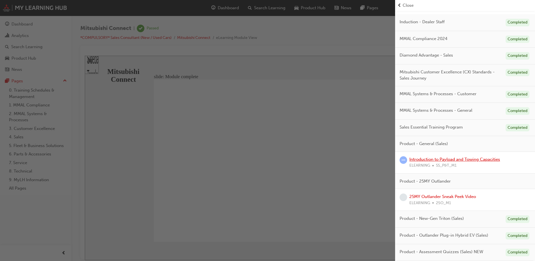
click at [472, 159] on link "Introduction to Payload and Towing Capacities" at bounding box center [454, 159] width 91 height 5
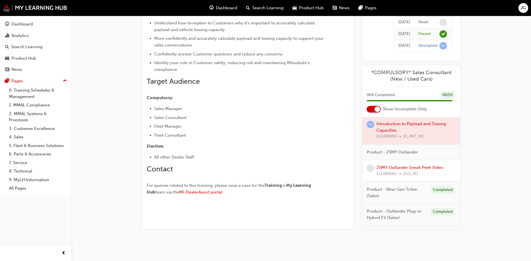
scroll to position [150, 0]
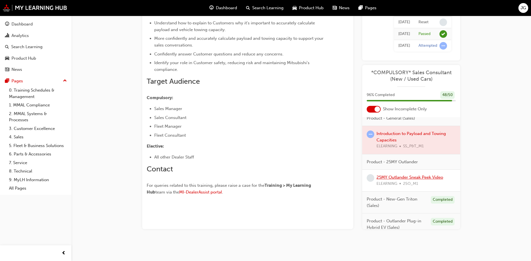
click at [414, 177] on link "25MY Outlander Sneak Peek Video" at bounding box center [409, 177] width 67 height 5
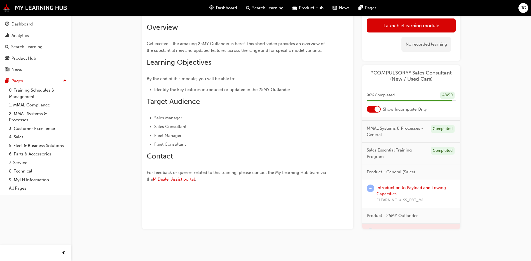
scroll to position [94, 0]
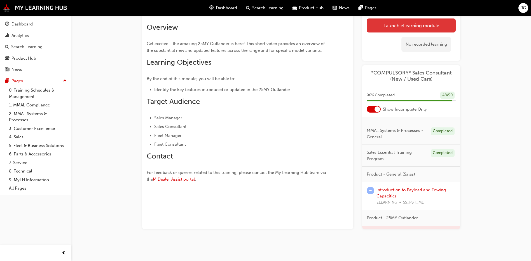
click at [403, 25] on link "Launch eLearning module" at bounding box center [411, 25] width 89 height 14
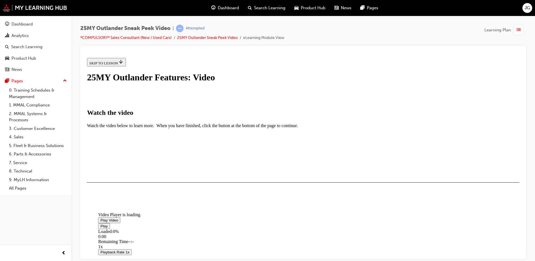
click at [100, 218] on span "Video player" at bounding box center [100, 220] width 0 height 4
click at [144, 201] on button "I HAVE WATCHED THIS VIDEO" at bounding box center [115, 198] width 57 height 6
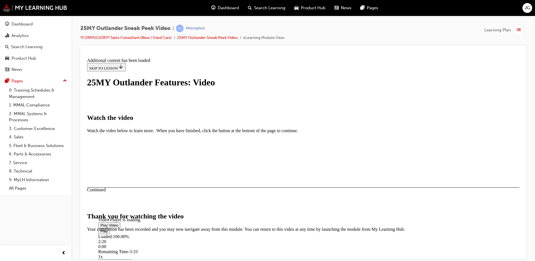
scroll to position [172, 0]
click at [121, 261] on button "CLOSE MODULE" at bounding box center [104, 266] width 34 height 6
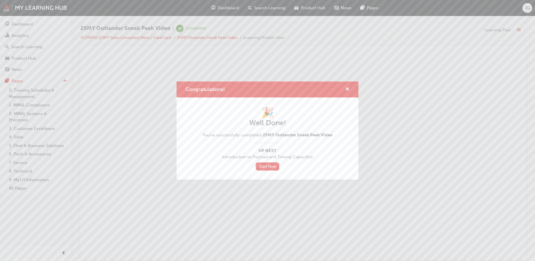
scroll to position [0, 0]
click at [263, 164] on link "Start Now" at bounding box center [268, 166] width 24 height 8
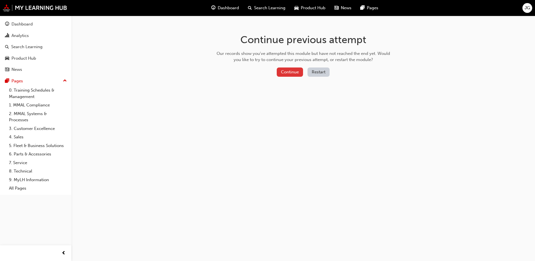
click at [293, 75] on button "Continue" at bounding box center [290, 71] width 26 height 9
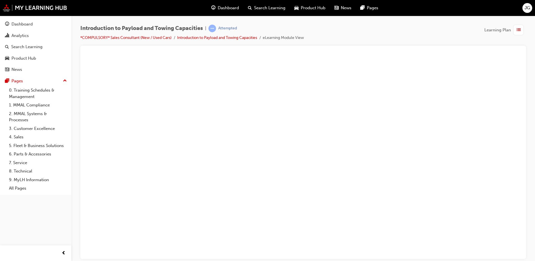
click at [518, 29] on span "list-icon" at bounding box center [519, 30] width 4 height 7
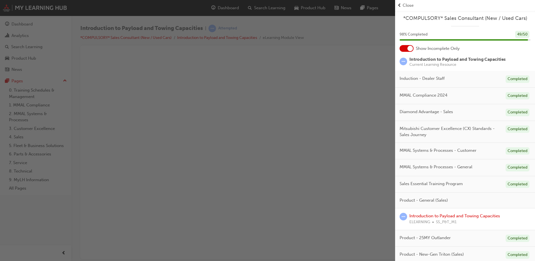
click at [402, 3] on div "Close" at bounding box center [464, 5] width 135 height 6
